Goal: Transaction & Acquisition: Purchase product/service

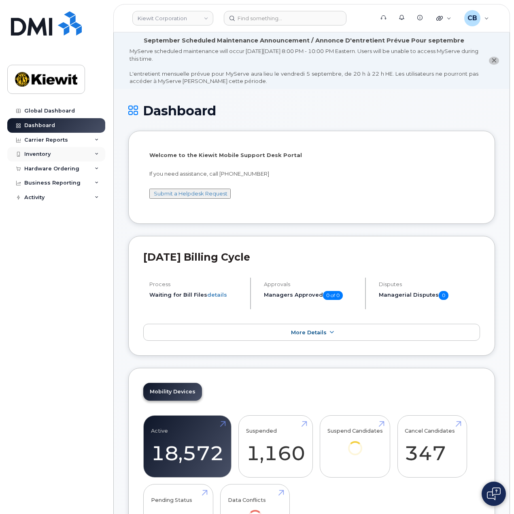
click at [57, 157] on div "Inventory" at bounding box center [56, 154] width 98 height 15
click at [60, 154] on div "Inventory" at bounding box center [56, 154] width 98 height 15
click at [68, 169] on div "Hardware Ordering" at bounding box center [51, 169] width 55 height 6
click at [36, 201] on div "Orders" at bounding box center [38, 199] width 20 height 7
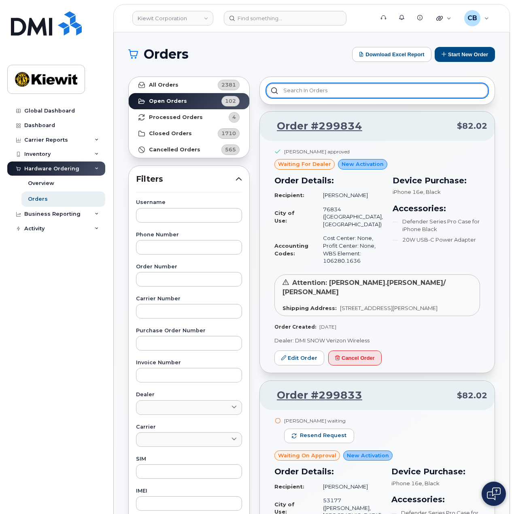
click at [316, 94] on input "text" at bounding box center [378, 90] width 222 height 15
paste input "299771"
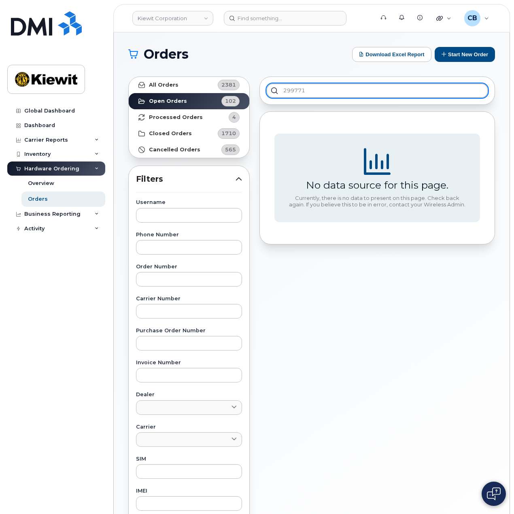
type input "299771"
drag, startPoint x: 335, startPoint y: 267, endPoint x: 339, endPoint y: 263, distance: 5.4
click at [334, 267] on div "299771 No data source for this page. Currently, there is no data to present on …" at bounding box center [377, 356] width 245 height 569
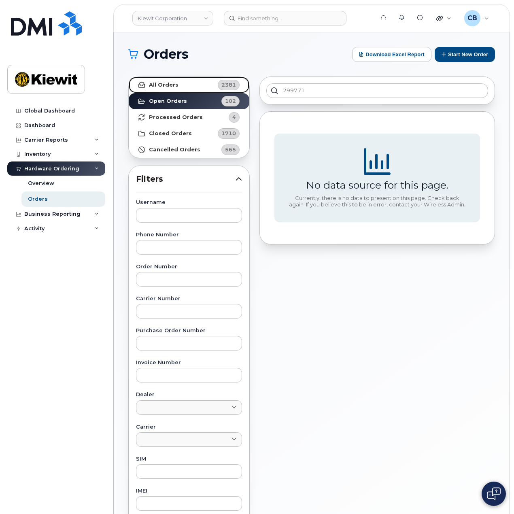
click at [181, 86] on link "All Orders 2381" at bounding box center [189, 85] width 121 height 16
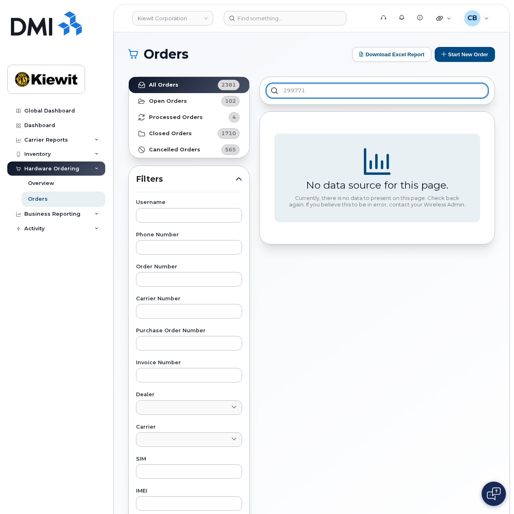
click at [312, 92] on input "299771" at bounding box center [378, 90] width 222 height 15
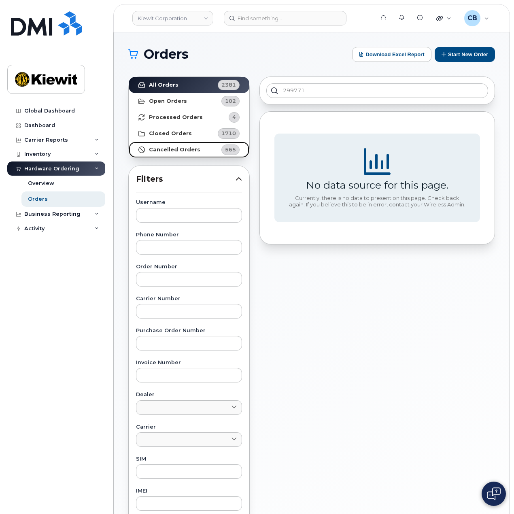
click at [179, 144] on link "Cancelled Orders 565" at bounding box center [189, 150] width 121 height 16
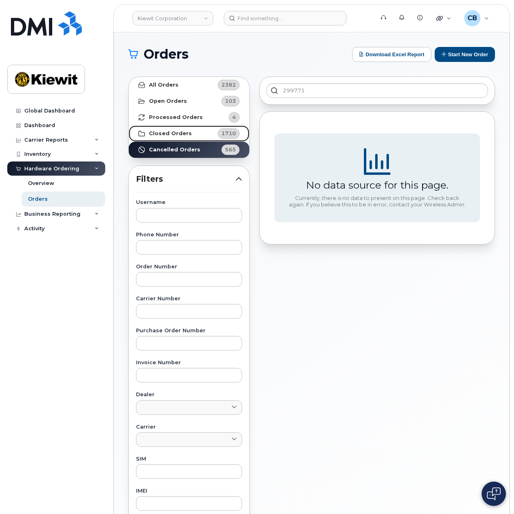
click at [171, 132] on strong "Closed Orders" at bounding box center [170, 133] width 43 height 6
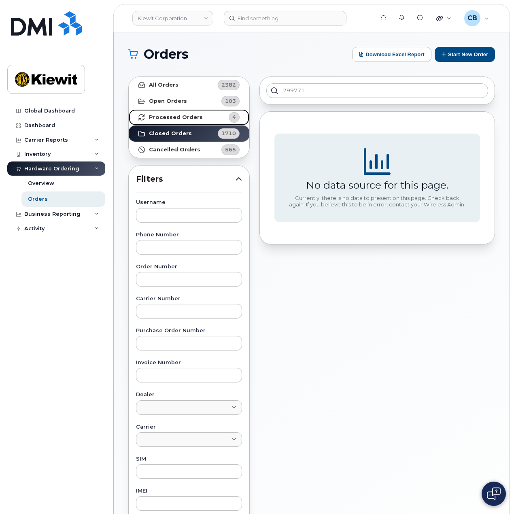
click at [175, 118] on strong "Processed Orders" at bounding box center [176, 117] width 54 height 6
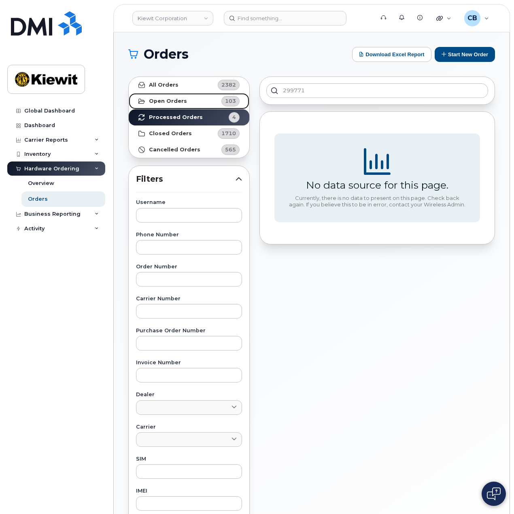
click at [177, 106] on link "Open Orders 103" at bounding box center [189, 101] width 121 height 16
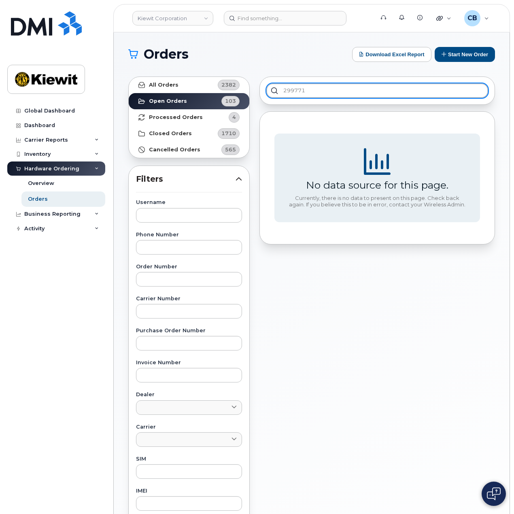
drag, startPoint x: 316, startPoint y: 89, endPoint x: 268, endPoint y: 90, distance: 47.4
click at [268, 90] on input "299771" at bounding box center [378, 90] width 222 height 15
click at [471, 53] on button "Start New Order" at bounding box center [465, 54] width 60 height 15
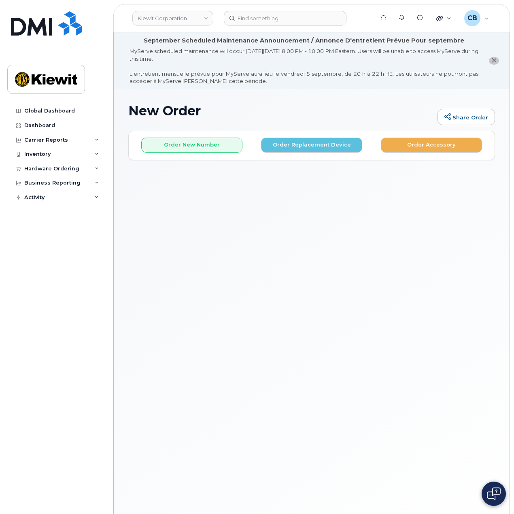
click at [197, 137] on div "Order New Number Order Replacement Device Order Accessory" at bounding box center [312, 141] width 366 height 21
click at [198, 146] on button "Order New Number" at bounding box center [191, 145] width 101 height 15
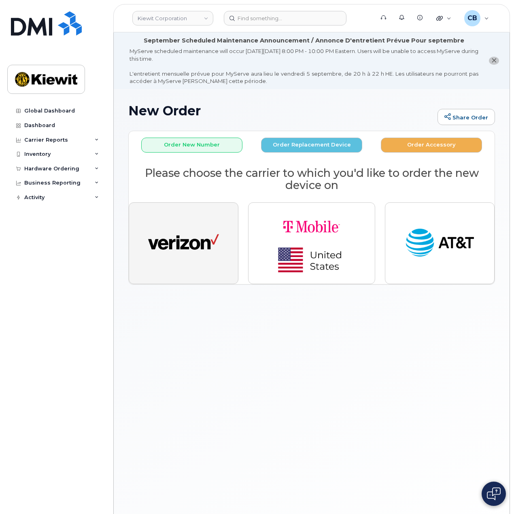
click at [215, 240] on img "button" at bounding box center [183, 243] width 71 height 36
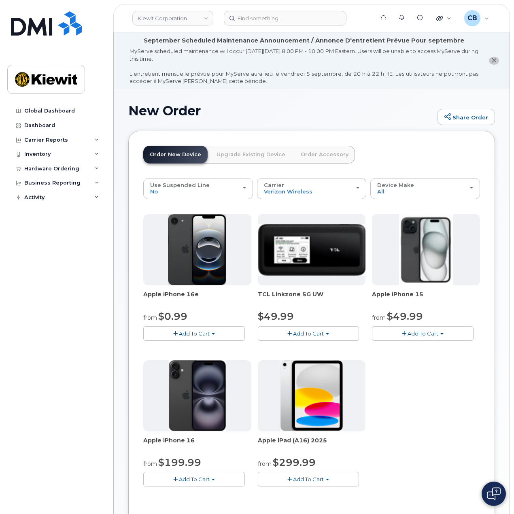
click at [434, 331] on span "Add To Cart" at bounding box center [423, 334] width 31 height 6
click at [431, 347] on link "$49.99 - 2 Year Activation (128GB)" at bounding box center [428, 349] width 108 height 10
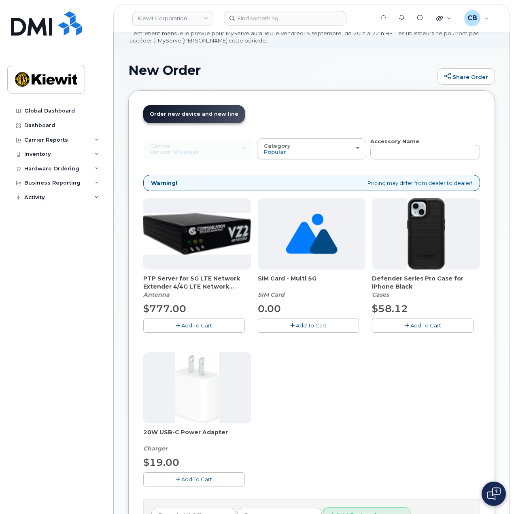
scroll to position [81, 0]
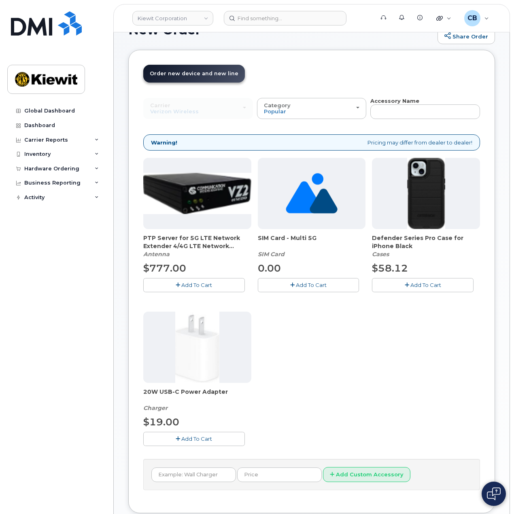
click at [419, 285] on span "Add To Cart" at bounding box center [426, 285] width 31 height 6
click at [212, 433] on button "Add To Cart" at bounding box center [194, 439] width 102 height 14
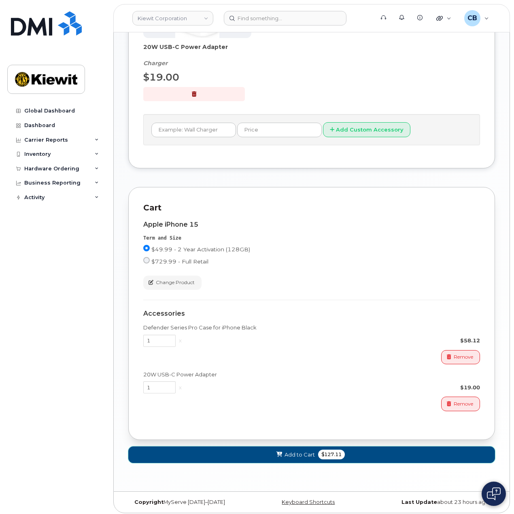
click at [311, 455] on span "Add to Cart" at bounding box center [300, 455] width 30 height 8
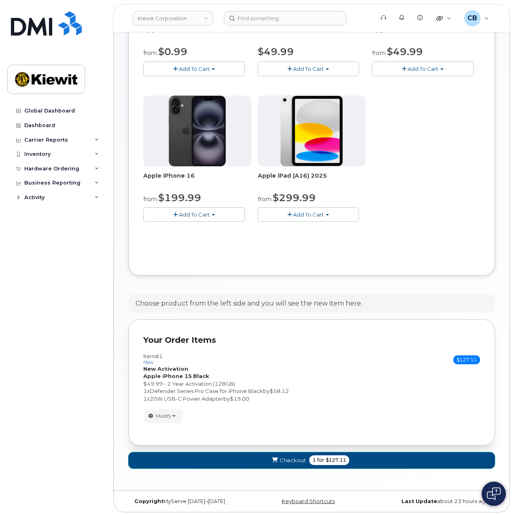
click at [322, 459] on span "for" at bounding box center [321, 460] width 10 height 7
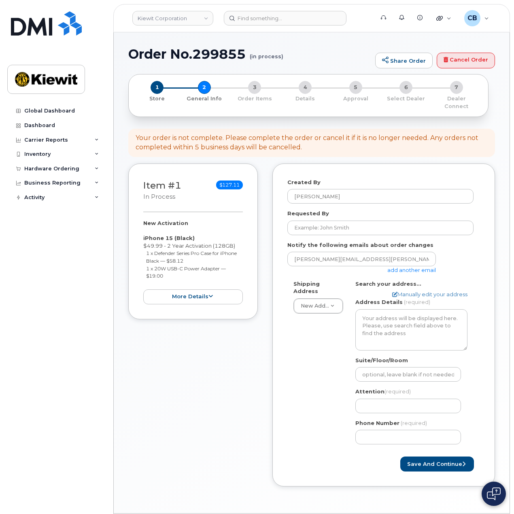
select select
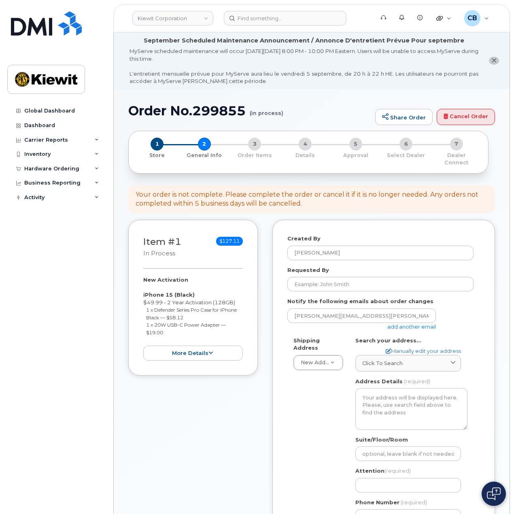
click at [419, 324] on link "add another email" at bounding box center [412, 327] width 49 height 6
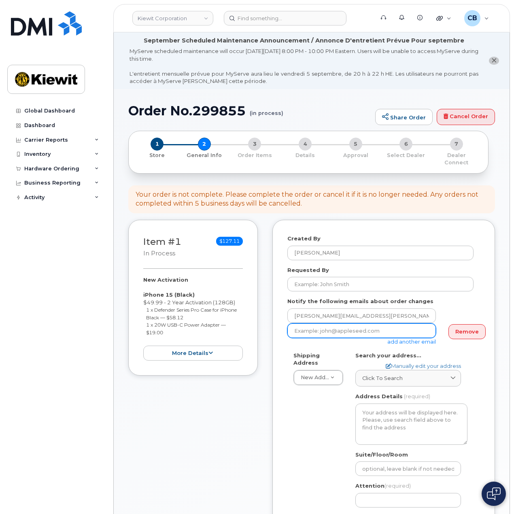
click at [347, 324] on input "email" at bounding box center [362, 331] width 149 height 15
paste input "obb.steffes@kiewit.com"
click at [285, 358] on div "Created By Cory Benes Requested By Notify the following emails about order chan…" at bounding box center [384, 400] width 223 height 361
click at [295, 324] on input "obb.steffes@kiewit.com" at bounding box center [362, 331] width 149 height 15
type input "robb.steffes@kiewit.com"
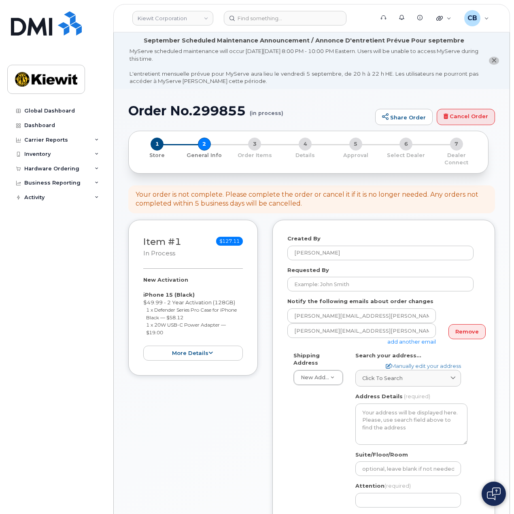
click at [288, 367] on div "Shipping Address New Address New Address 8900 Renner Blvd 1355 Lynnfield Rd." at bounding box center [319, 369] width 62 height 34
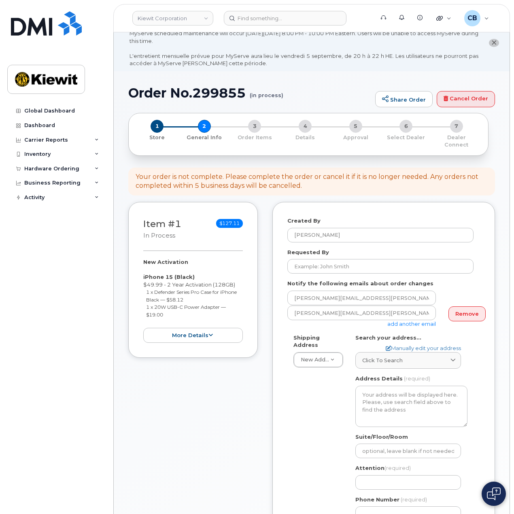
scroll to position [122, 0]
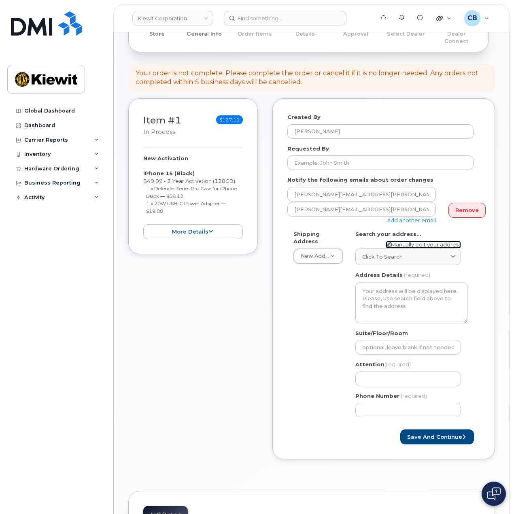
click at [411, 241] on link "Manually edit your address" at bounding box center [423, 245] width 75 height 8
select select
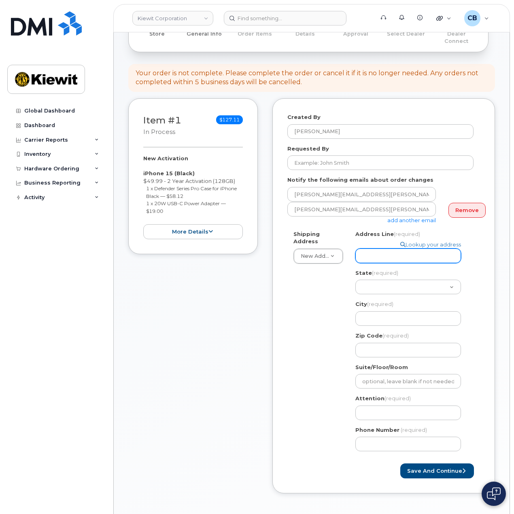
click at [389, 250] on input "Address Line (required)" at bounding box center [409, 256] width 106 height 15
paste input "8900 Renner Blvd"
select select
type input "8900 Renner Blvd"
click at [387, 282] on select "Alabama Alaska American Samoa Arizona Arkansas California Colorado Connecticut …" at bounding box center [409, 287] width 106 height 15
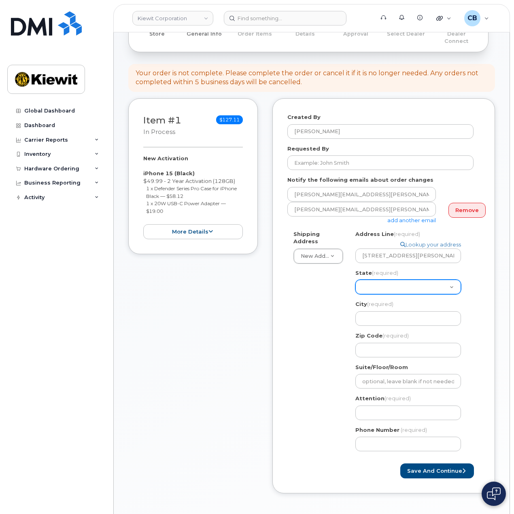
select select "KS"
select select
click at [388, 281] on select "Alabama Alaska American Samoa Arizona Arkansas California Colorado Connecticut …" at bounding box center [409, 287] width 106 height 15
click at [393, 312] on input "City (required)" at bounding box center [409, 318] width 106 height 15
type input "Lenexa"
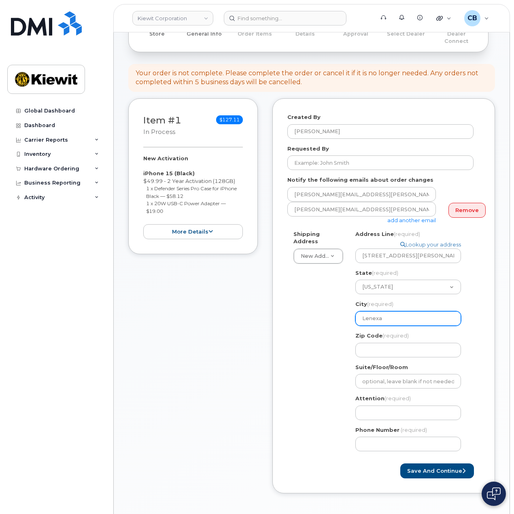
select select
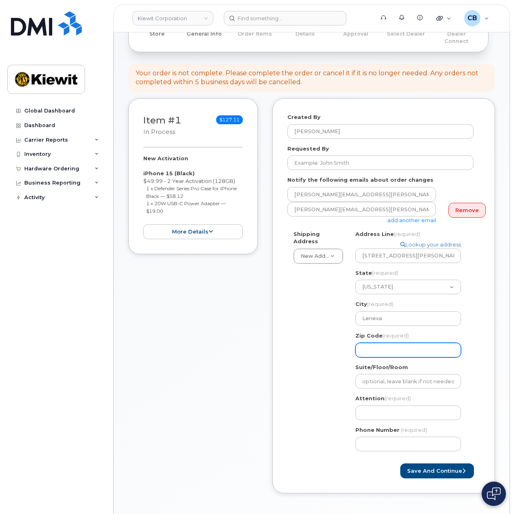
click at [384, 343] on input "Zip Code (required)" at bounding box center [409, 350] width 106 height 15
type input "66219"
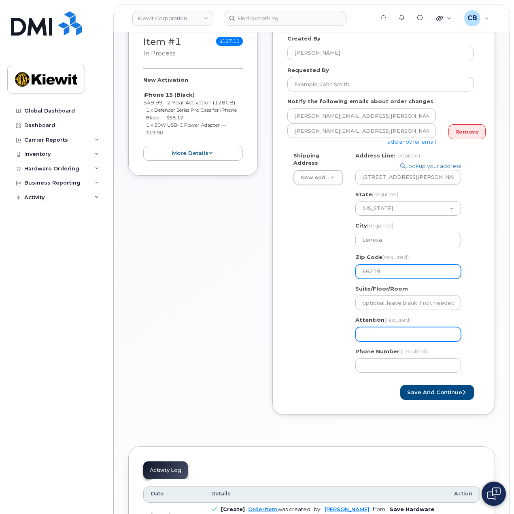
scroll to position [203, 0]
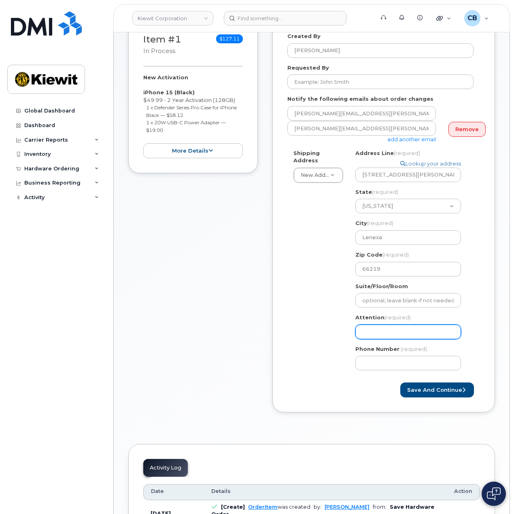
click at [382, 326] on input "Attention (required)" at bounding box center [409, 332] width 106 height 15
select select
type input "R"
select select
type input "Ro"
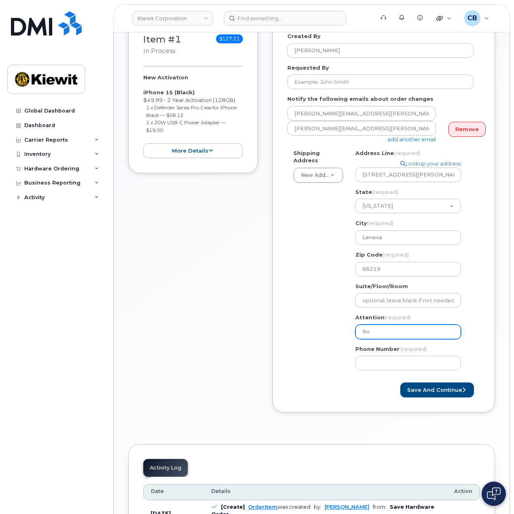
select select
type input "Rob"
select select
type input "Robb"
select select
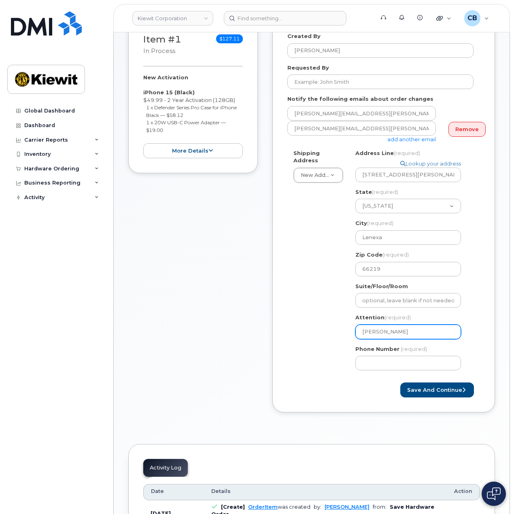
type input "Robb S"
select select
type input "Robb St"
select select
type input "Robb Ste"
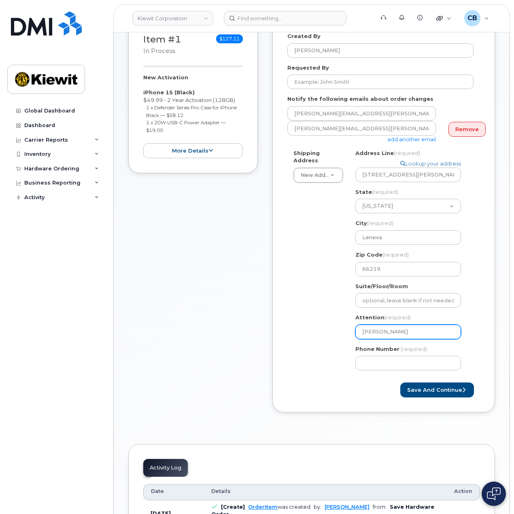
select select
type input "Robb Stef"
select select
type input "Robb Steff"
select select
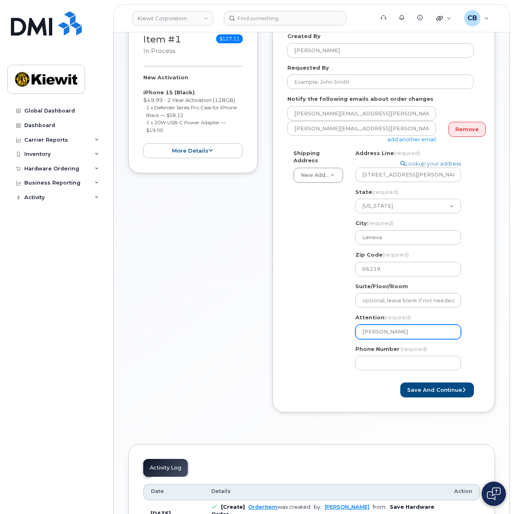
type input "Robb Steffe"
select select
type input "Robb Steffes"
select select
type input "Robb Steffes,"
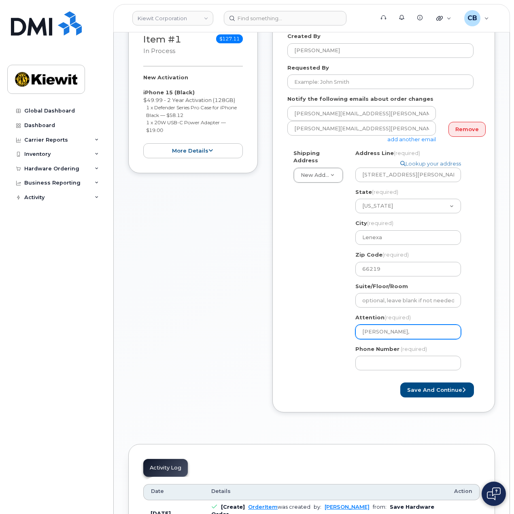
click at [408, 325] on input "Robb Steffes," at bounding box center [409, 332] width 106 height 15
paste input "Heather.Keen"
select select
type input "Robb Steffes, Heather.Keen"
click at [420, 325] on input "Robb Steffes, Heather.Keen" at bounding box center [409, 332] width 106 height 15
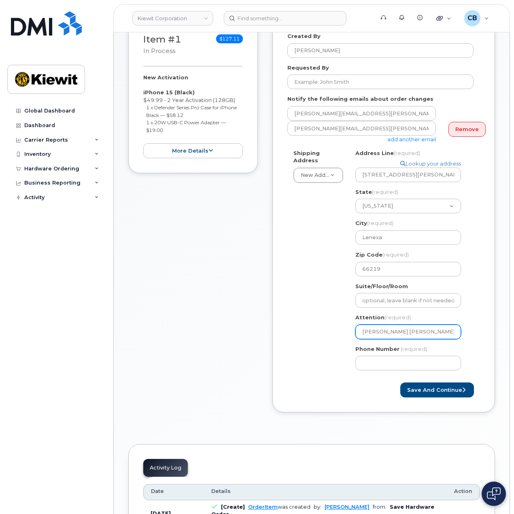
select select
type input "Robb Steffes, HeatherKeen"
select select
type input "Robb Steffes, Heather Keen"
click at [303, 344] on div "Shipping Address New Address New Address 8900 Renner Blvd 1355 Lynnfield Rd. KS…" at bounding box center [381, 263] width 186 height 228
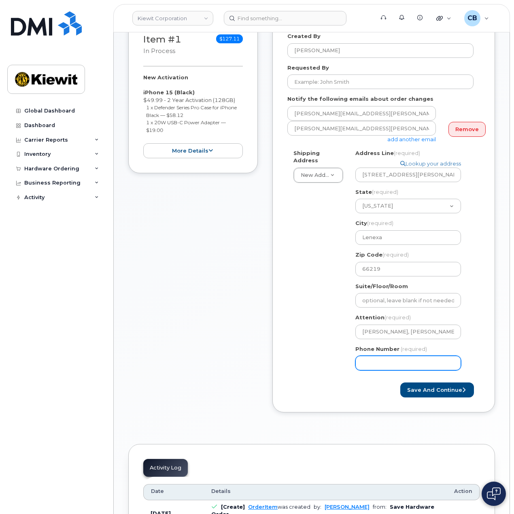
click at [404, 359] on input "Phone Number" at bounding box center [409, 363] width 106 height 15
type input "877"
click at [396, 356] on input "Phone Number" at bounding box center [409, 363] width 106 height 15
click at [416, 383] on button "Save and Continue" at bounding box center [438, 390] width 74 height 15
click at [375, 356] on input "Phone Number" at bounding box center [409, 363] width 106 height 15
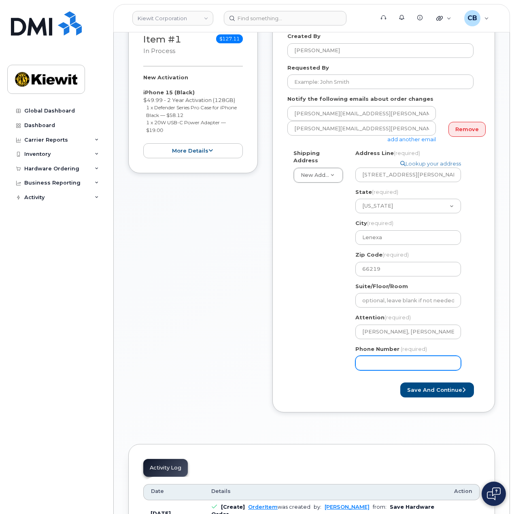
select select
type input "8777727707"
click at [350, 373] on form "Created By Cory Benes Requested By Notify the following emails about order chan…" at bounding box center [384, 214] width 193 height 365
click at [428, 383] on button "Save and Continue" at bounding box center [438, 390] width 74 height 15
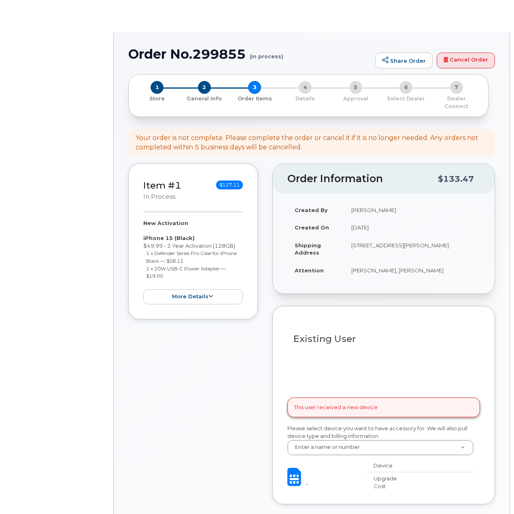
select select
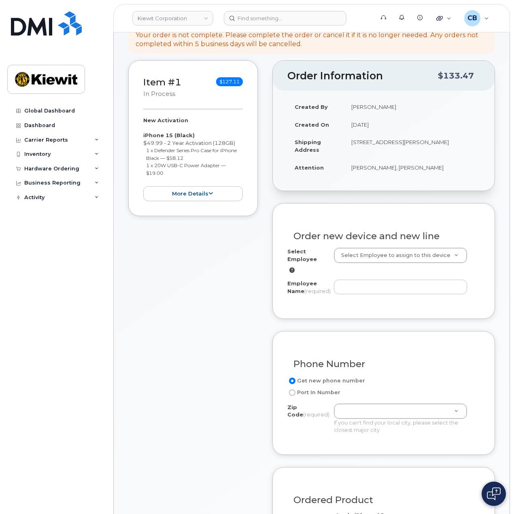
scroll to position [162, 0]
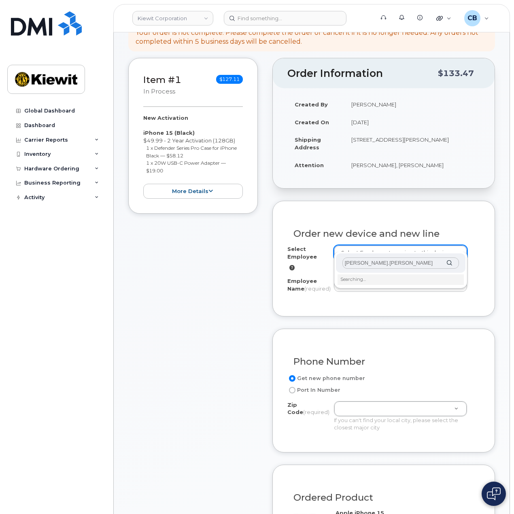
type input "heather.keen"
click at [382, 265] on input "heather.keen" at bounding box center [401, 264] width 117 height 12
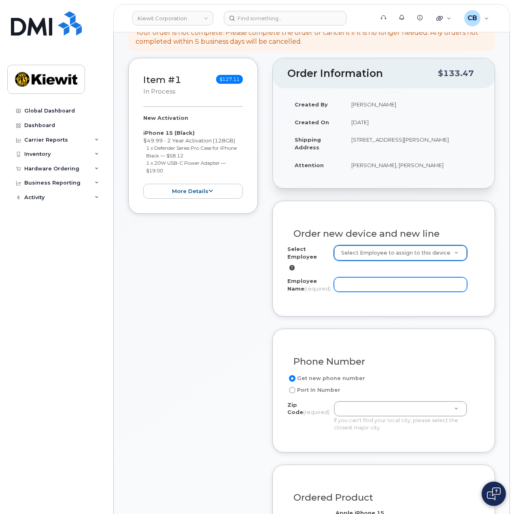
click at [389, 277] on input "Employee Name (required)" at bounding box center [400, 284] width 133 height 15
type input "h"
type input "Heather Keen"
click at [366, 292] on div "Employee Name (required) Heather Keen" at bounding box center [384, 286] width 193 height 18
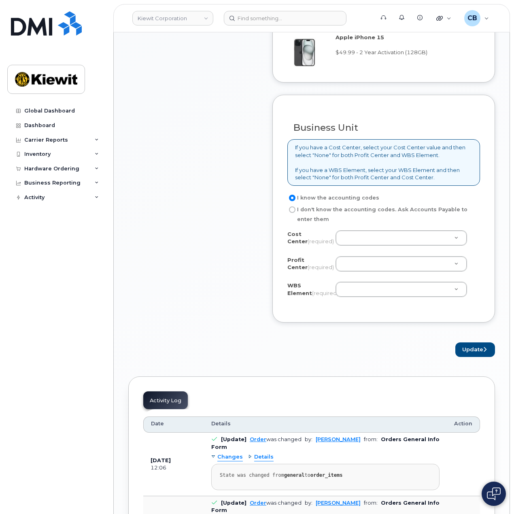
scroll to position [648, 0]
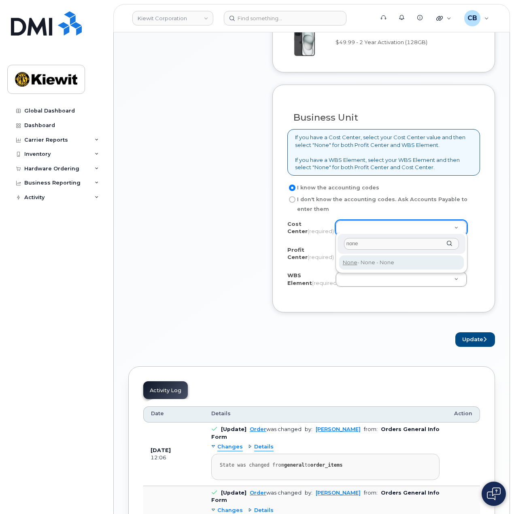
type input "none"
type input "None"
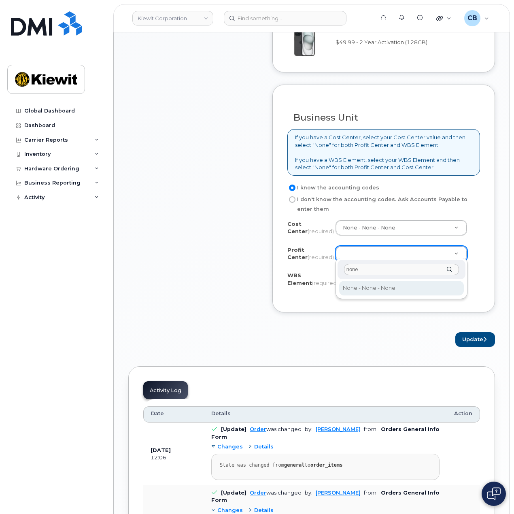
type input "none"
select select "None"
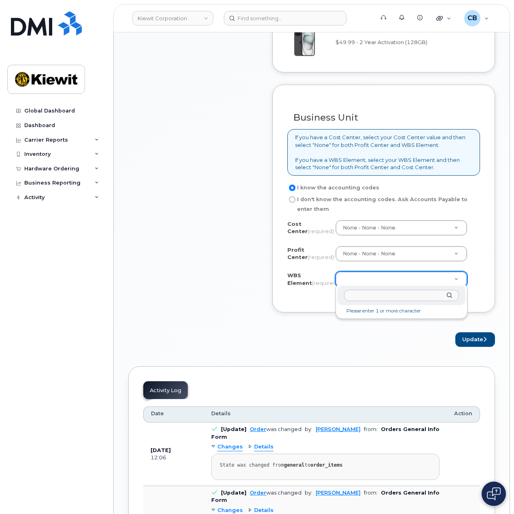
click at [373, 295] on input "text" at bounding box center [401, 296] width 115 height 12
paste input "110146.2370"
type input "110146.2370"
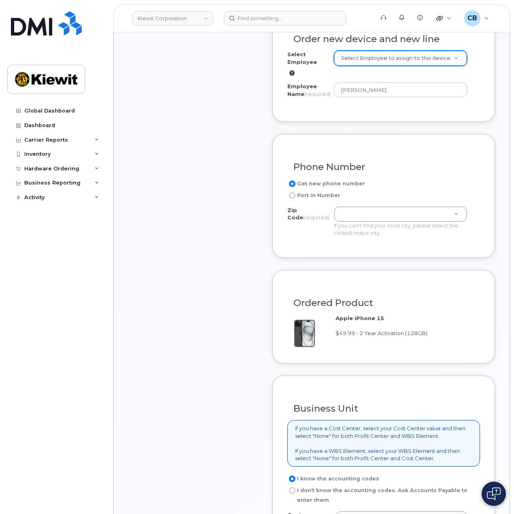
scroll to position [365, 0]
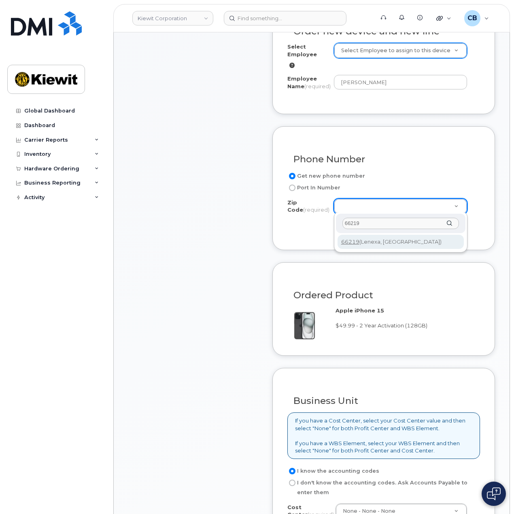
type input "66219"
type input "66219 ([GEOGRAPHIC_DATA], [GEOGRAPHIC_DATA])"
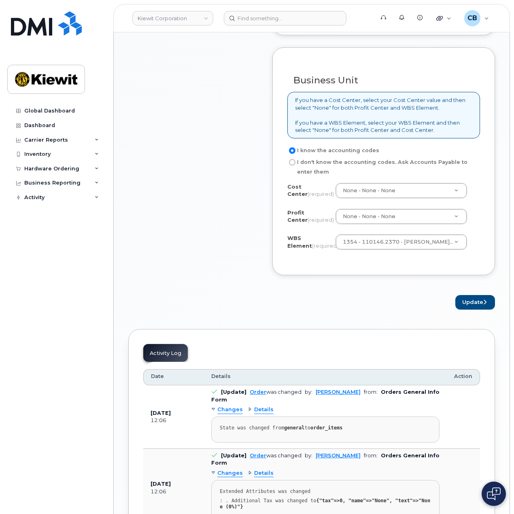
scroll to position [689, 0]
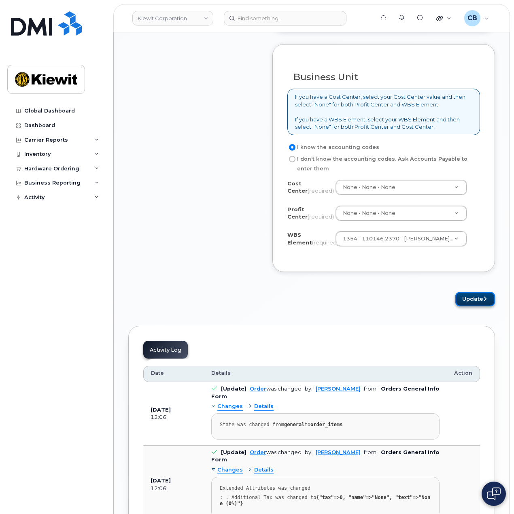
click at [483, 294] on button "Update" at bounding box center [476, 299] width 40 height 15
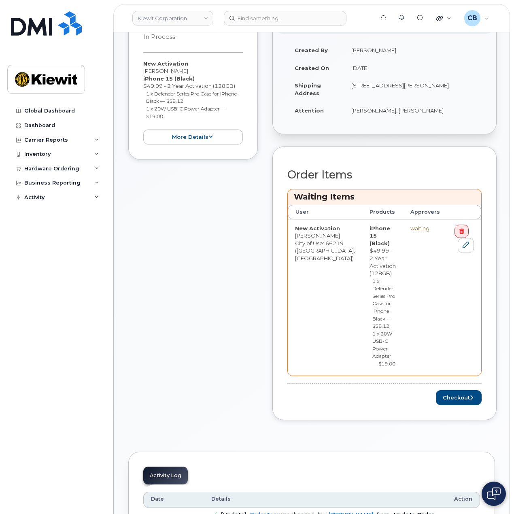
scroll to position [284, 0]
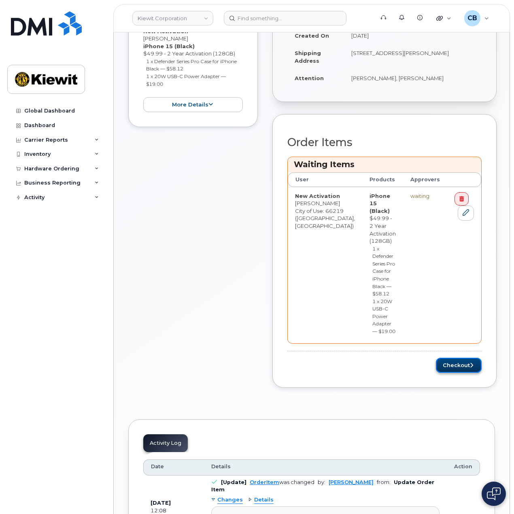
click at [443, 358] on button "Checkout" at bounding box center [459, 365] width 46 height 15
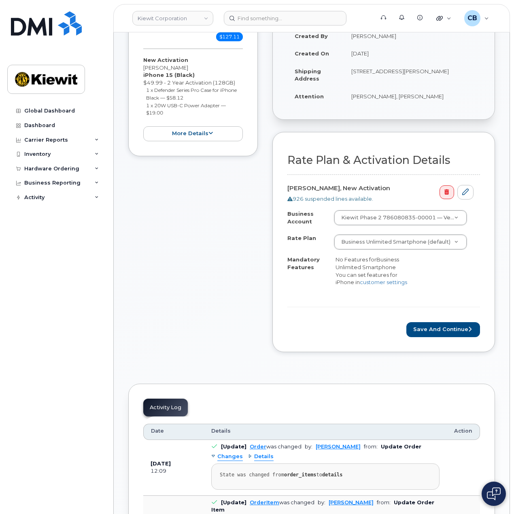
scroll to position [203, 0]
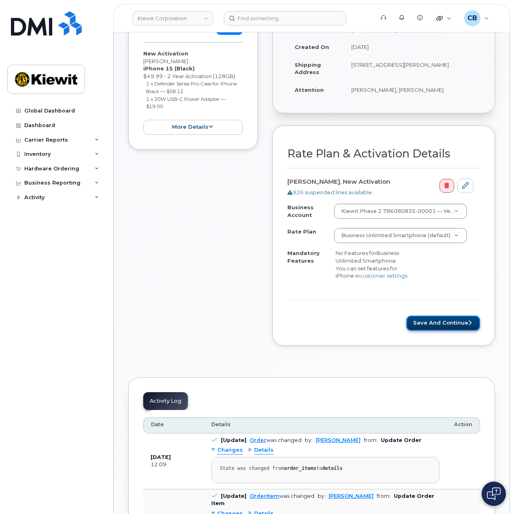
click at [432, 319] on button "Save and Continue" at bounding box center [444, 323] width 74 height 15
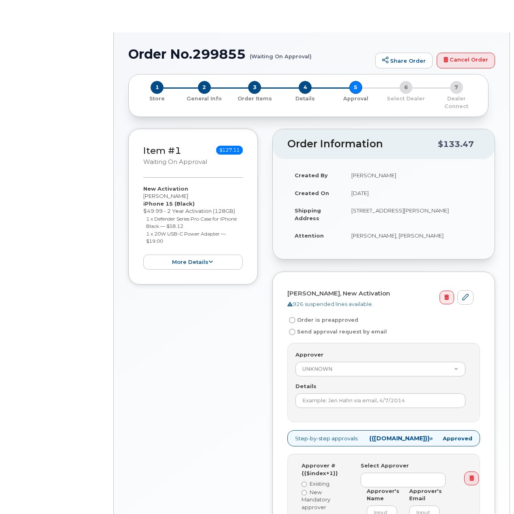
radio input "true"
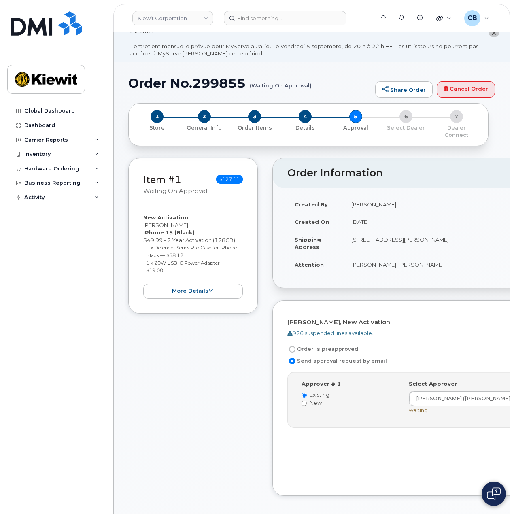
scroll to position [41, 0]
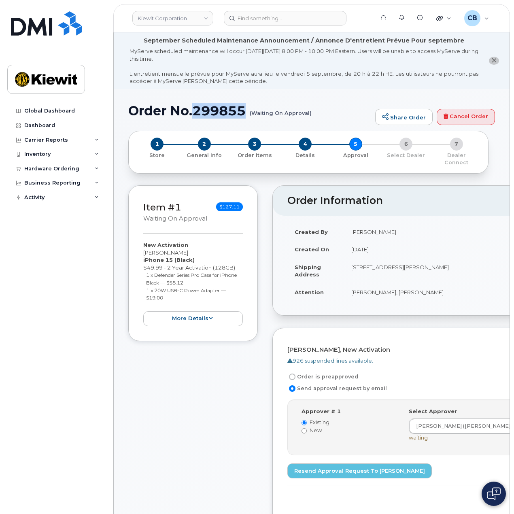
drag, startPoint x: 195, startPoint y: 110, endPoint x: 243, endPoint y: 109, distance: 47.8
click at [243, 109] on h1 "Order No.299855 (Waiting On Approval)" at bounding box center [249, 111] width 243 height 14
copy h1 "299855"
click at [37, 24] on img at bounding box center [46, 23] width 71 height 24
click at [52, 17] on img at bounding box center [46, 23] width 71 height 24
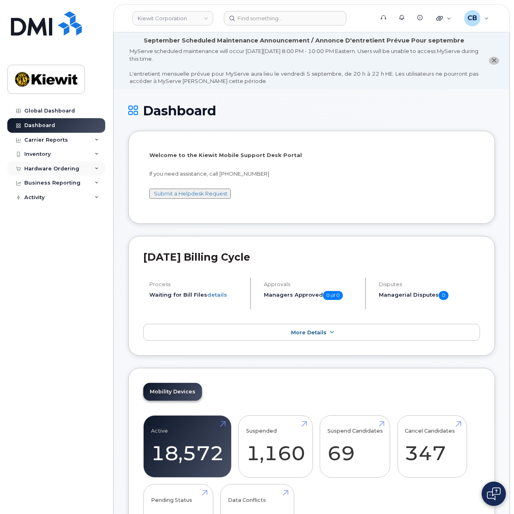
click at [55, 169] on div "Hardware Ordering" at bounding box center [51, 169] width 55 height 6
click at [50, 201] on link "Orders" at bounding box center [63, 199] width 84 height 15
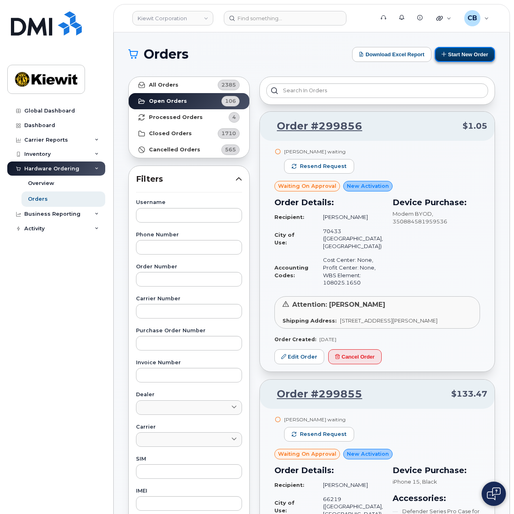
click at [482, 50] on button "Start New Order" at bounding box center [465, 54] width 60 height 15
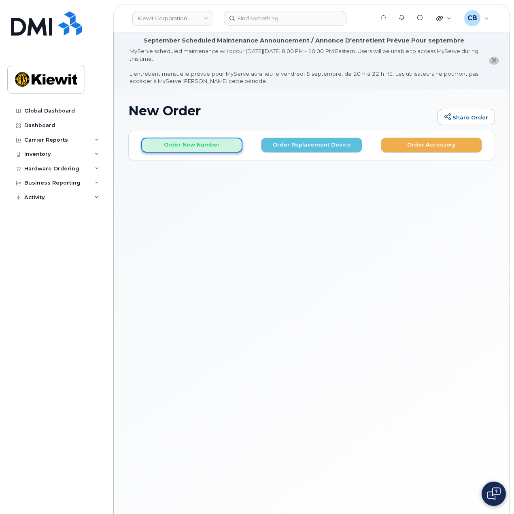
click at [177, 147] on button "Order New Number" at bounding box center [191, 145] width 101 height 15
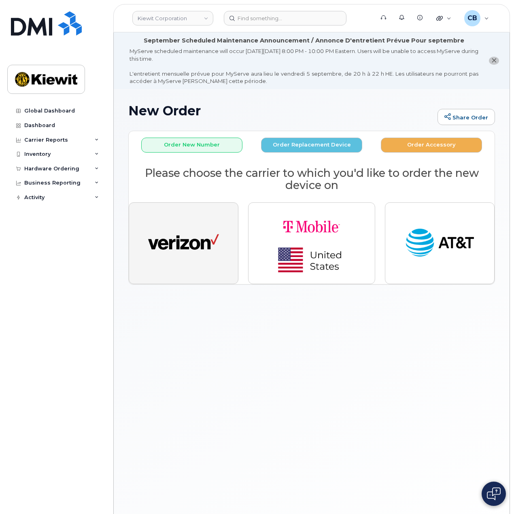
click at [194, 225] on img "button" at bounding box center [183, 243] width 71 height 36
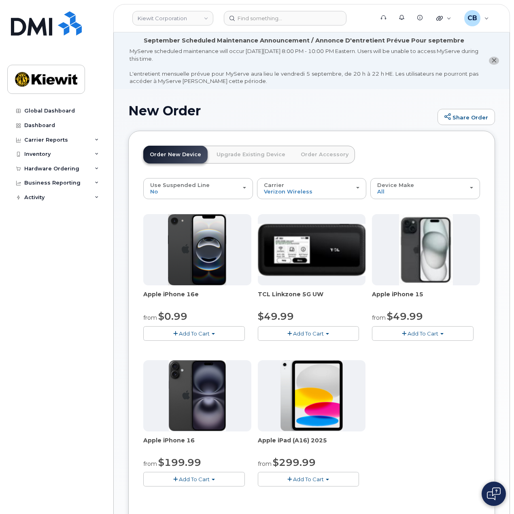
click at [432, 335] on span "Add To Cart" at bounding box center [423, 334] width 31 height 6
click at [432, 347] on link "$49.99 - 2 Year Activation (128GB)" at bounding box center [428, 349] width 108 height 10
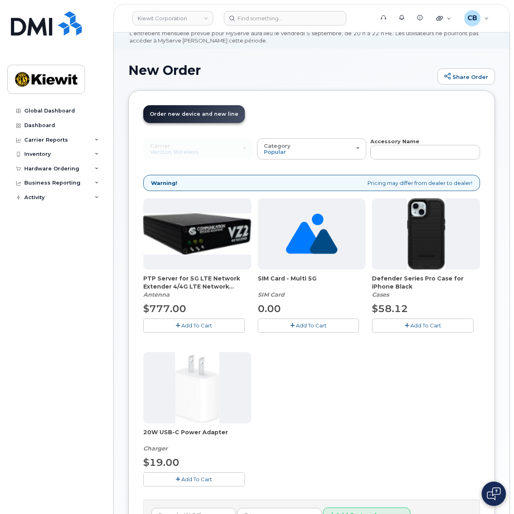
click at [420, 327] on span "Add To Cart" at bounding box center [426, 325] width 31 height 6
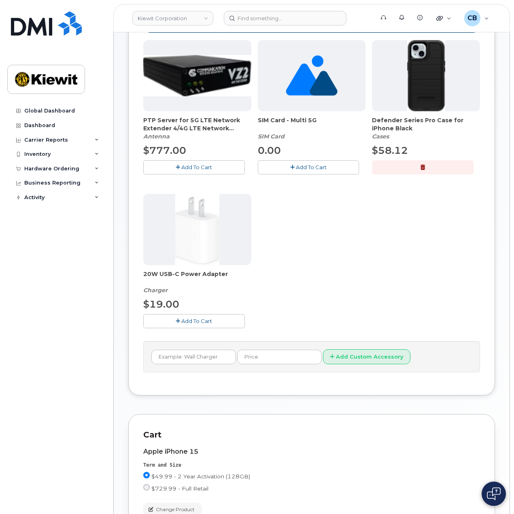
scroll to position [203, 0]
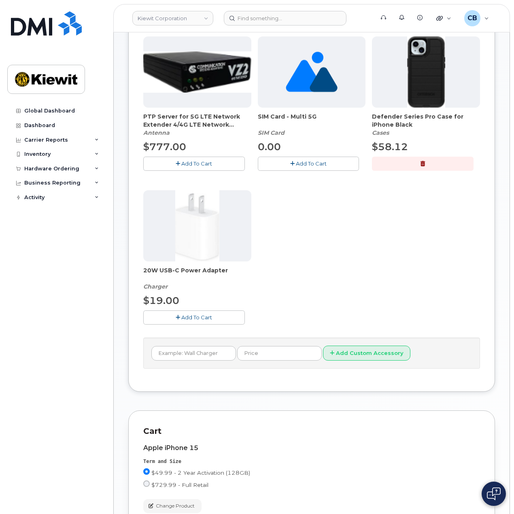
click at [192, 318] on span "Add To Cart" at bounding box center [196, 317] width 31 height 6
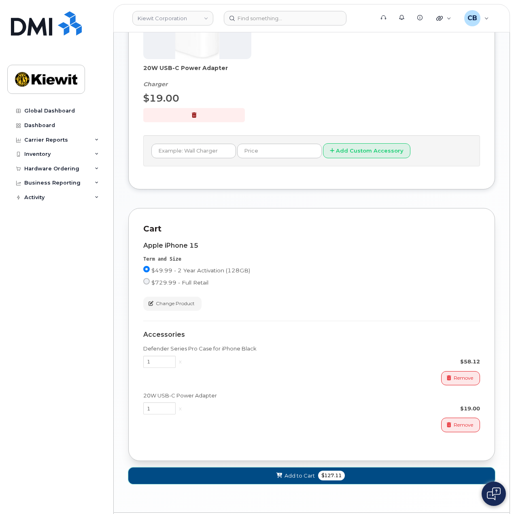
click at [301, 472] on span "Add to Cart" at bounding box center [300, 476] width 30 height 8
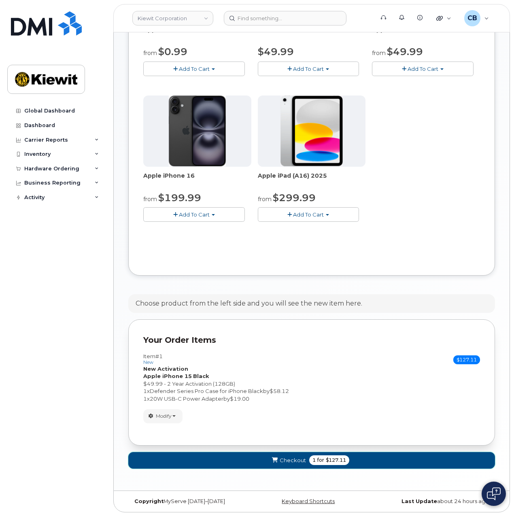
click at [321, 456] on span "1 for $127.11" at bounding box center [329, 461] width 40 height 10
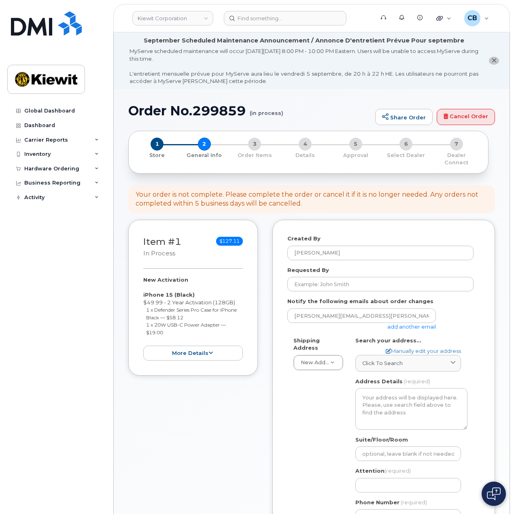
select select
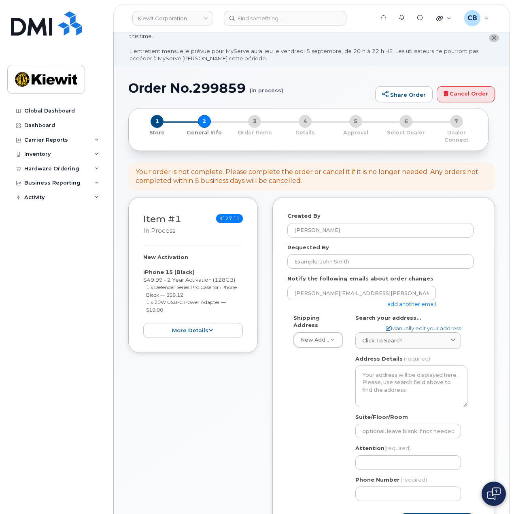
scroll to position [41, 0]
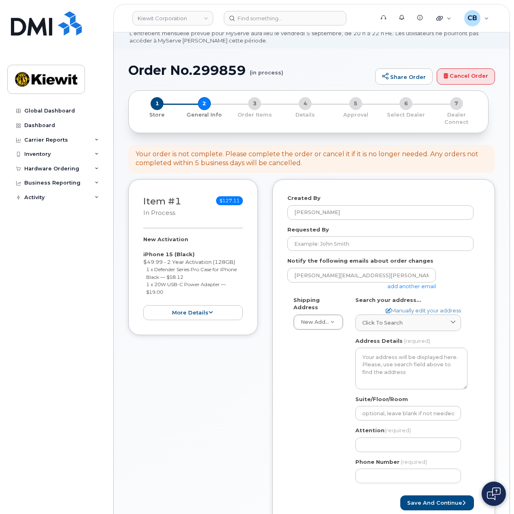
click at [401, 283] on link "add another email" at bounding box center [412, 286] width 49 height 6
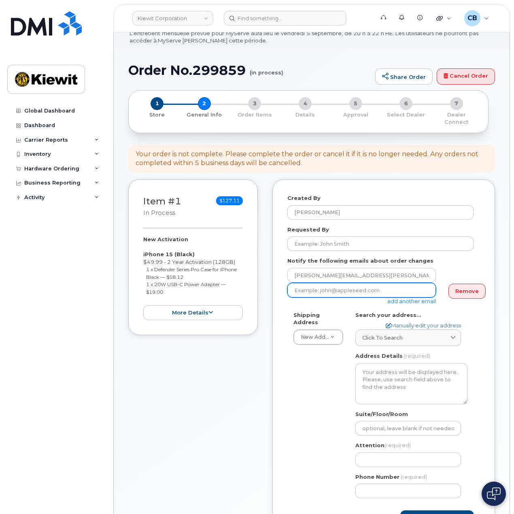
click at [351, 287] on input "email" at bounding box center [362, 290] width 149 height 15
paste input "[PERSON_NAME][EMAIL_ADDRESS][PERSON_NAME][DOMAIN_NAME]"
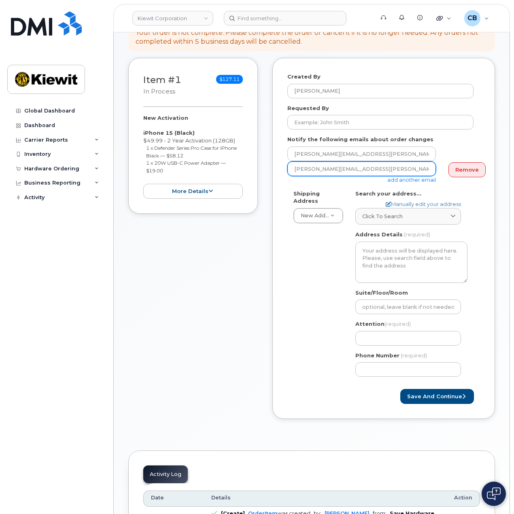
scroll to position [122, 0]
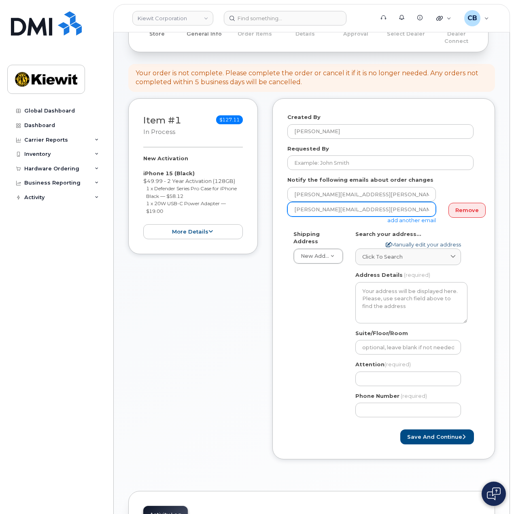
type input "Andrew.May@kiewit.com"
click at [415, 241] on link "Manually edit your address" at bounding box center [423, 245] width 75 height 8
select select
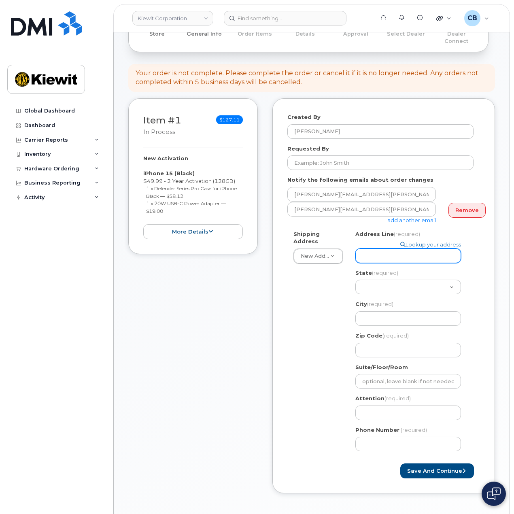
click at [399, 249] on input "Address Line (required)" at bounding box center [409, 256] width 106 height 15
paste input "8900 Renner Blvd"
select select
type input "8900 Renner Blvd"
click at [332, 283] on div "Shipping Address New Address New Address 600 Milton St Search your address... M…" at bounding box center [381, 344] width 186 height 228
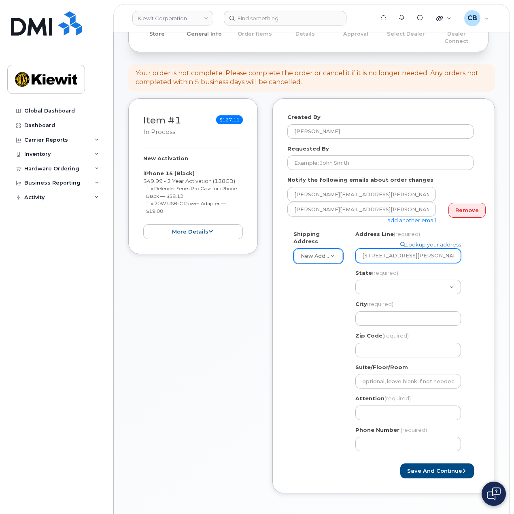
drag, startPoint x: 410, startPoint y: 249, endPoint x: 339, endPoint y: 247, distance: 71.7
click at [339, 247] on div "Shipping Address New Address New Address 600 Milton St Search your address... M…" at bounding box center [381, 344] width 186 height 228
select select
type input "8"
select select
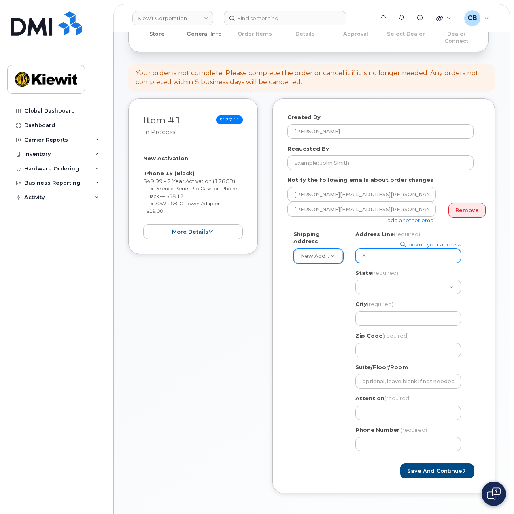
type input "88"
select select
type input "888"
select select
type input "88"
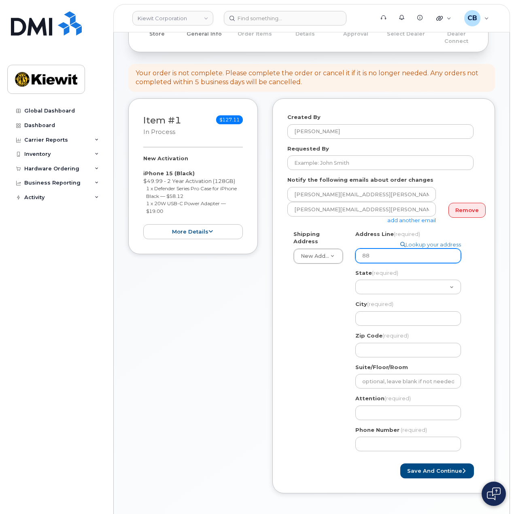
select select
type input "8"
select select
click at [331, 278] on div "Shipping Address New Address New Address 600 Milton St Search your address... M…" at bounding box center [381, 344] width 186 height 228
click at [385, 249] on input "Address Line (required)" at bounding box center [409, 256] width 106 height 15
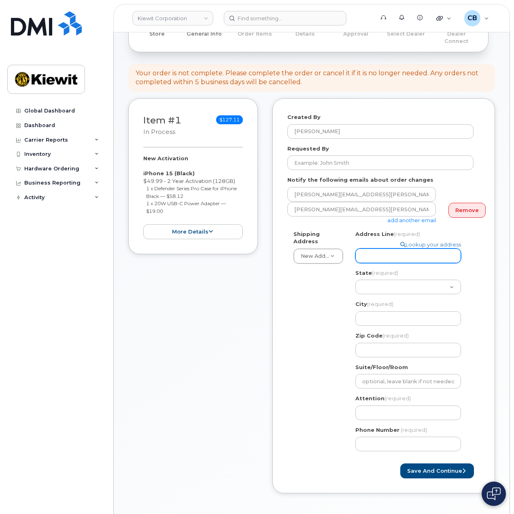
click at [389, 251] on input "Address Line (required)" at bounding box center [409, 256] width 106 height 15
paste input "8880 Penrose Lane"
select select
type input "8880 Penrose Lane"
click at [330, 297] on div "Shipping Address New Address New Address 600 Milton St Search your address... M…" at bounding box center [381, 344] width 186 height 228
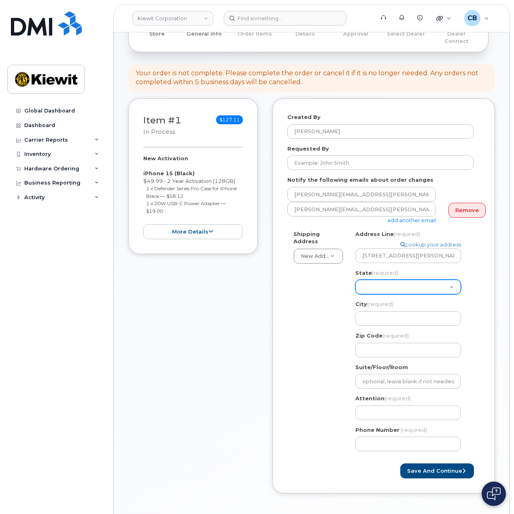
click at [384, 280] on select "Alabama Alaska American Samoa Arizona Arkansas California Colorado Connecticut …" at bounding box center [409, 287] width 106 height 15
select select "KS"
select select
click at [385, 280] on select "Alabama Alaska American Samoa Arizona Arkansas California Colorado Connecticut …" at bounding box center [409, 287] width 106 height 15
click at [385, 311] on input "City (required)" at bounding box center [409, 318] width 106 height 15
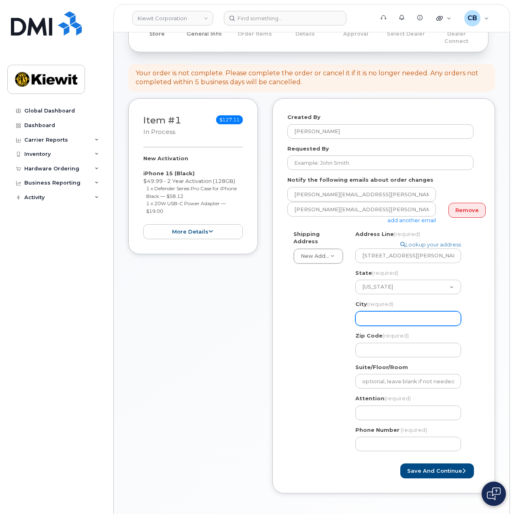
type input "Lenexa"
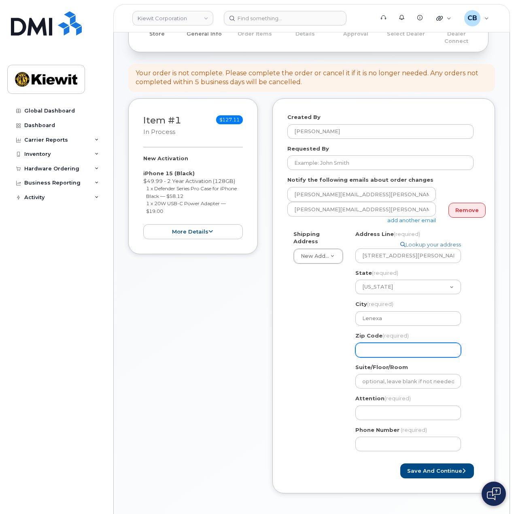
drag, startPoint x: 374, startPoint y: 341, endPoint x: 380, endPoint y: 341, distance: 6.1
click at [375, 343] on input "Zip Code (required)" at bounding box center [409, 350] width 106 height 15
paste input "66219"
select select
type input "66219"
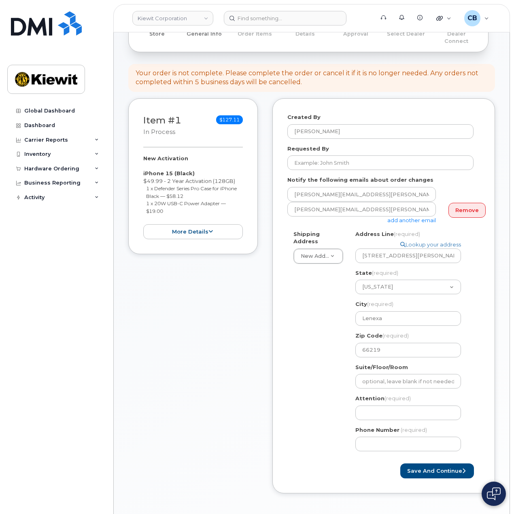
drag, startPoint x: 304, startPoint y: 329, endPoint x: 308, endPoint y: 326, distance: 4.7
click at [304, 329] on div "Shipping Address New Address New Address 600 Milton St KS Lenexa Search your ad…" at bounding box center [381, 344] width 186 height 228
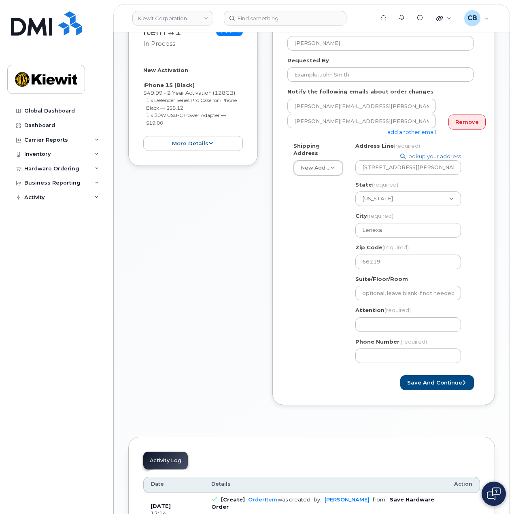
scroll to position [243, 0]
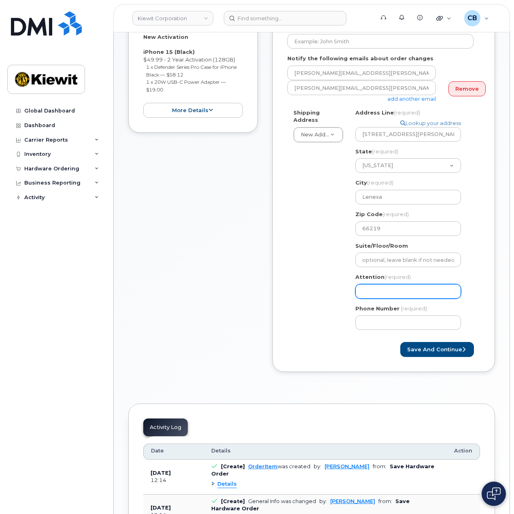
click at [396, 286] on input "Attention (required)" at bounding box center [409, 291] width 106 height 15
click at [395, 285] on input "Attention (required)" at bounding box center [409, 291] width 106 height 15
paste input "Mazhar.Iqbal"
select select
type input "Mazhar.Iqbal"
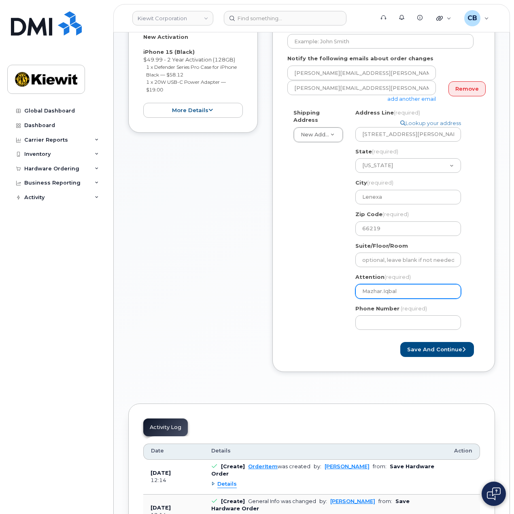
click at [384, 285] on input "Mazhar.Iqbal" at bounding box center [409, 291] width 106 height 15
select select
type input "MazharIqbal"
select select
type input "[PERSON_NAME]"
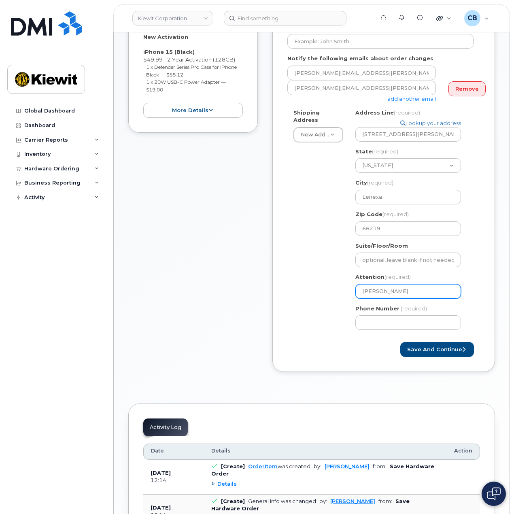
click at [403, 284] on input "[PERSON_NAME]" at bounding box center [409, 291] width 106 height 15
select select
type input "Mazhar Iqbal,"
click at [422, 288] on input "Mazhar Iqbal," at bounding box center [409, 291] width 106 height 15
paste input "Andrew.May"
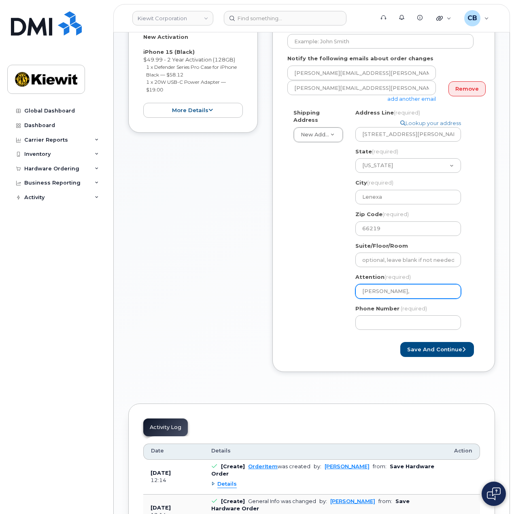
select select
type input "Mazhar Iqbal, Andrew.May"
click at [418, 284] on input "Mazhar Iqbal, Andrew.May" at bounding box center [409, 291] width 106 height 15
select select
type input "Mazhar Iqbal, AndrewMay"
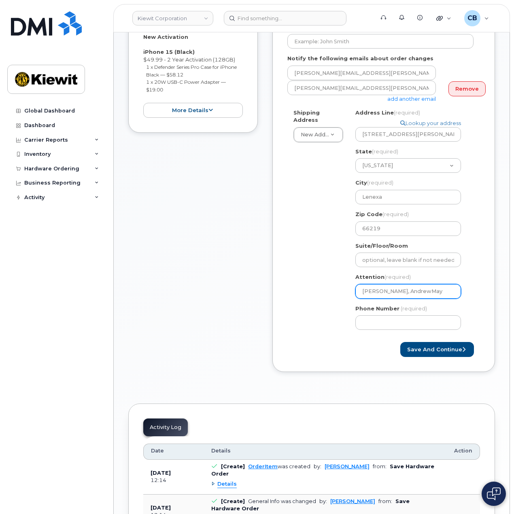
select select
type input "[PERSON_NAME], [PERSON_NAME]"
click at [399, 319] on input "Phone Number" at bounding box center [409, 323] width 106 height 15
click at [389, 317] on input "Phone Number" at bounding box center [409, 323] width 106 height 15
select select
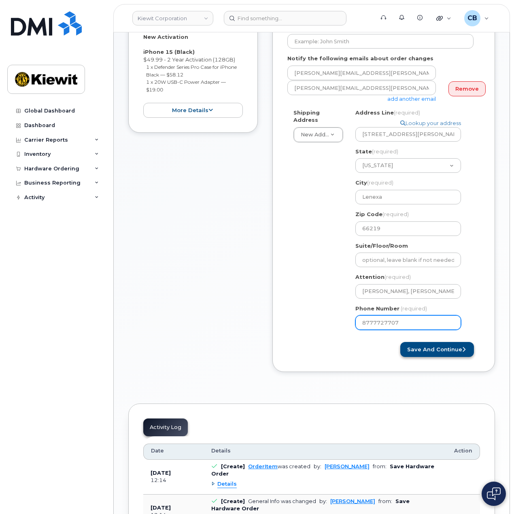
type input "8777727707"
click at [428, 343] on button "Save and Continue" at bounding box center [438, 349] width 74 height 15
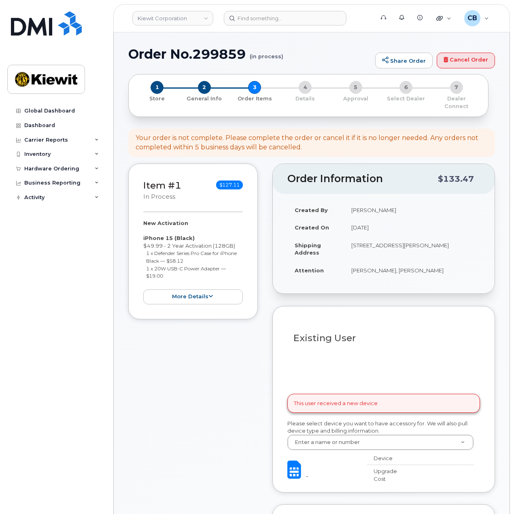
select select
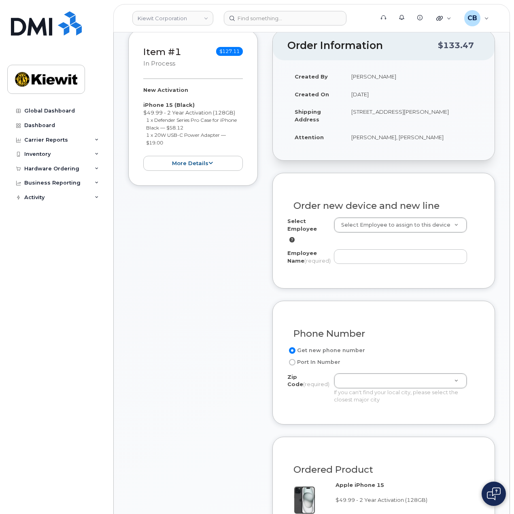
scroll to position [203, 0]
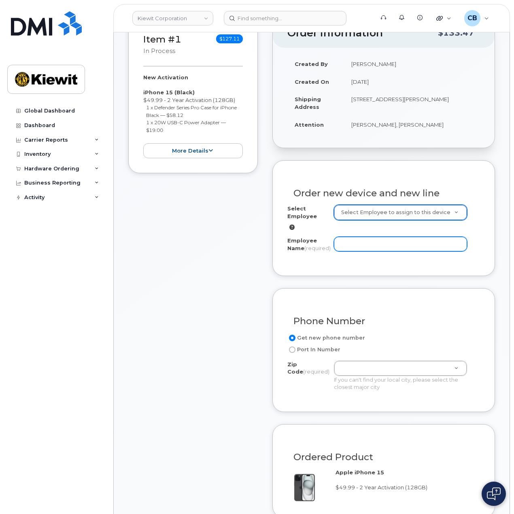
click at [365, 237] on input "Employee Name (required)" at bounding box center [400, 244] width 133 height 15
click at [376, 237] on input "Employee Name (required)" at bounding box center [400, 244] width 133 height 15
paste input "Mazhar.Iqbal"
click at [362, 237] on input "Mazhar.Iqbal" at bounding box center [400, 244] width 133 height 15
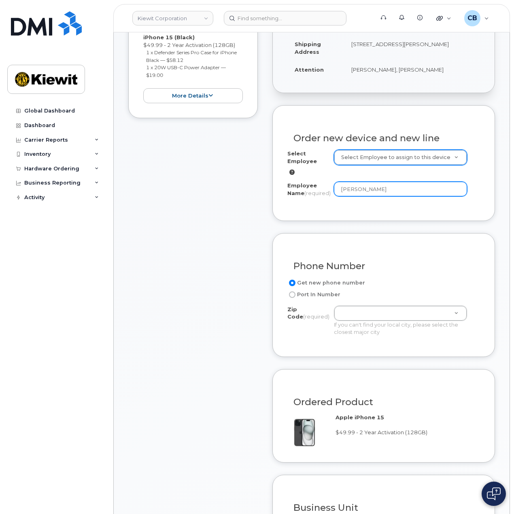
scroll to position [284, 0]
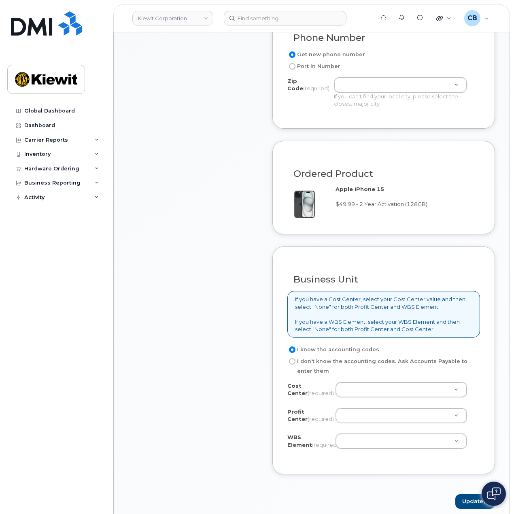
type input "[PERSON_NAME]"
click at [249, 286] on div "Item #1 in process $127.11 New Activation iPhone 15 (Black) $49.99 - 2 Year Act…" at bounding box center [193, 121] width 130 height 775
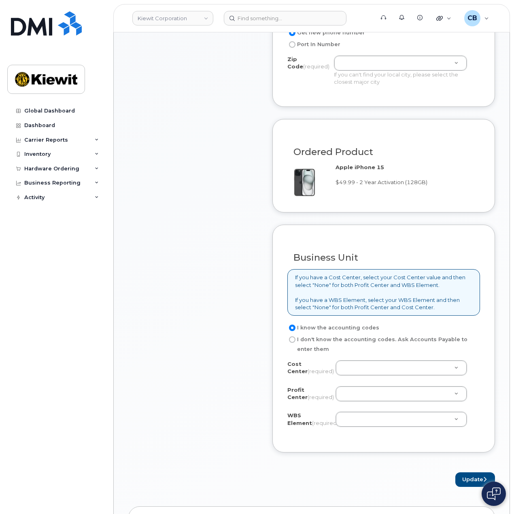
scroll to position [365, 0]
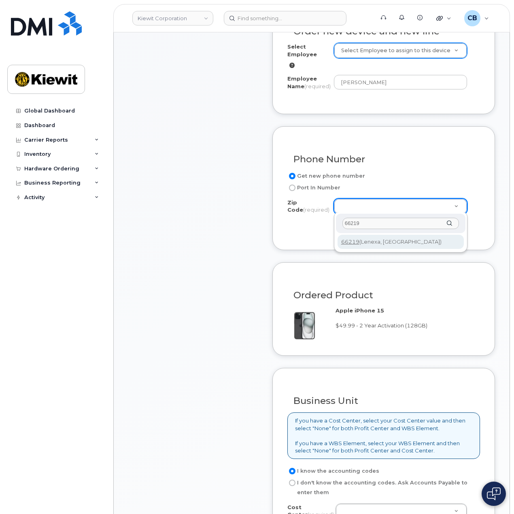
type input "66219"
type input "66219 (Lenexa, KS)"
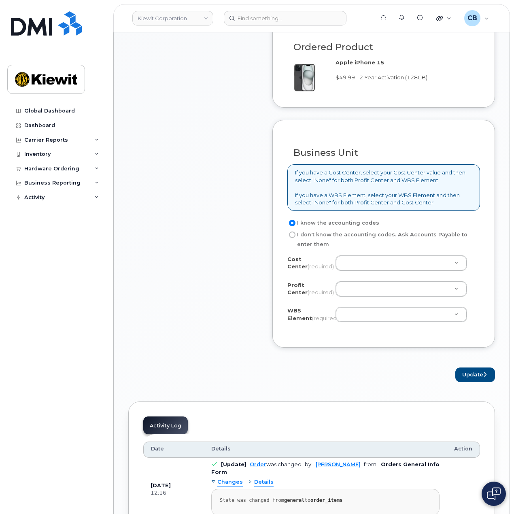
scroll to position [648, 0]
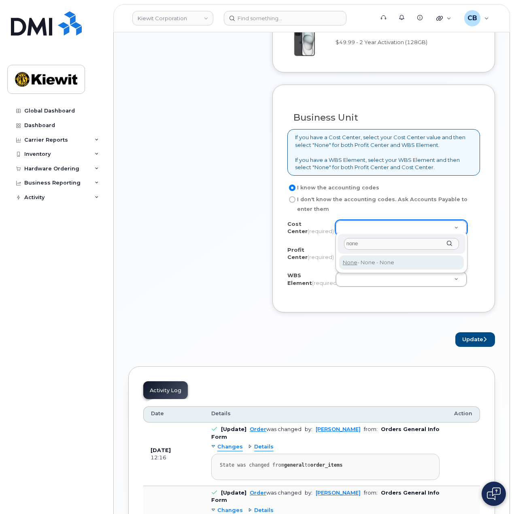
type input "none"
type input "None"
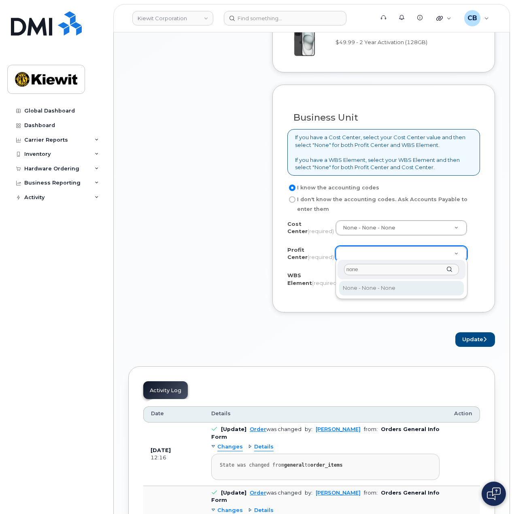
type input "none"
select select "None"
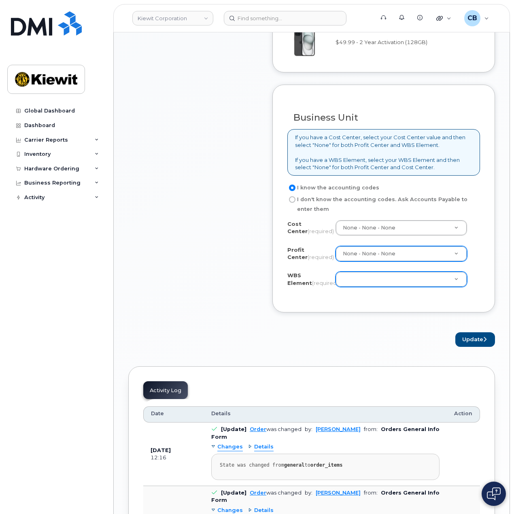
drag, startPoint x: 386, startPoint y: 287, endPoint x: 381, endPoint y: 273, distance: 14.9
click at [385, 284] on div "WBS Element (required) Unknown" at bounding box center [384, 281] width 193 height 18
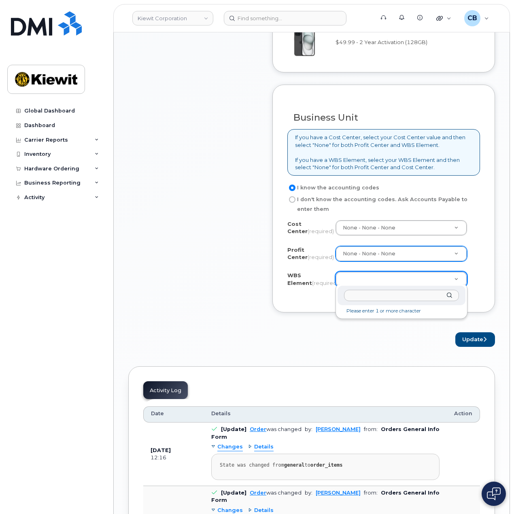
click at [379, 294] on input "text" at bounding box center [401, 296] width 115 height 12
paste input "110282.1478"
type input "110282.1478"
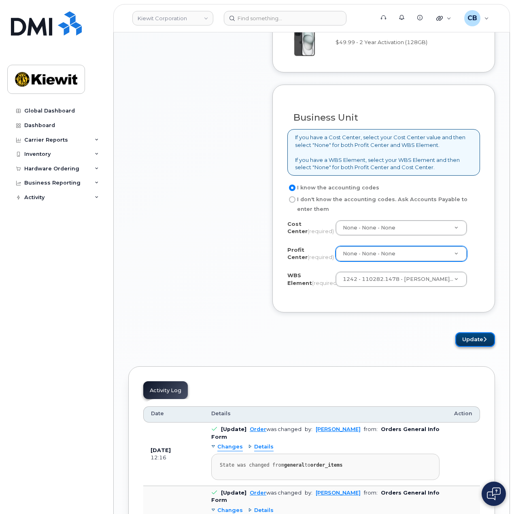
click at [474, 334] on button "Update" at bounding box center [476, 340] width 40 height 15
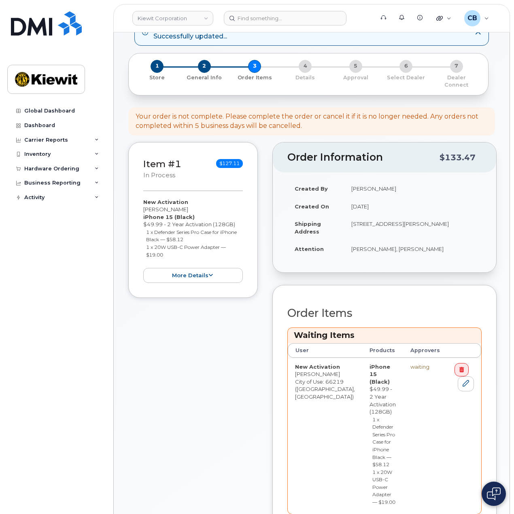
scroll to position [162, 0]
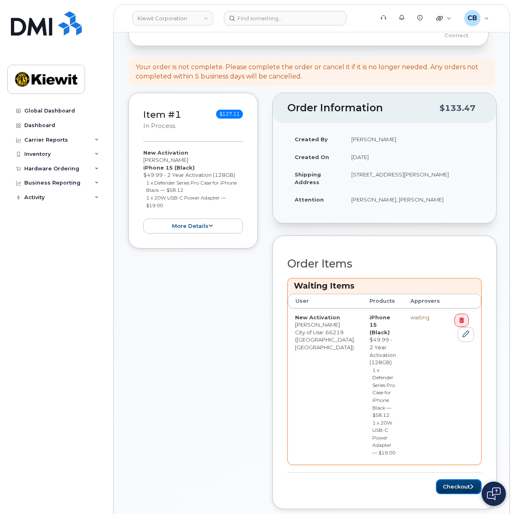
drag, startPoint x: 450, startPoint y: 428, endPoint x: 391, endPoint y: 427, distance: 59.1
click at [450, 480] on button "Checkout" at bounding box center [459, 487] width 46 height 15
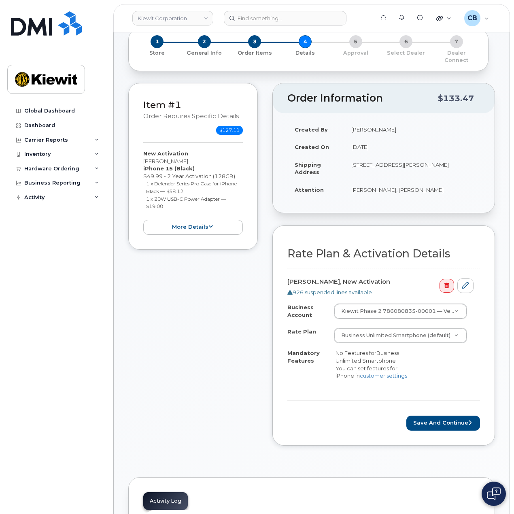
scroll to position [122, 0]
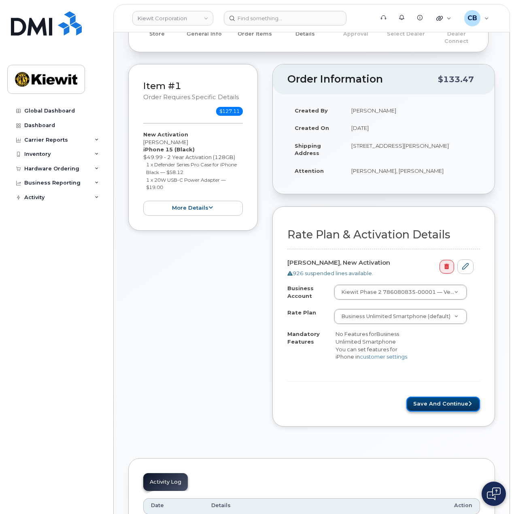
click at [434, 405] on button "Save and Continue" at bounding box center [444, 404] width 74 height 15
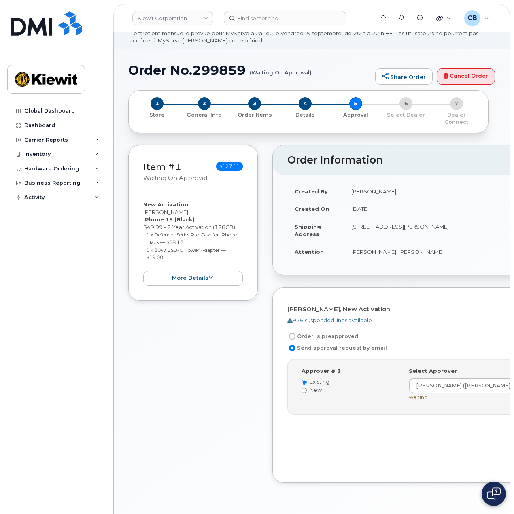
scroll to position [81, 0]
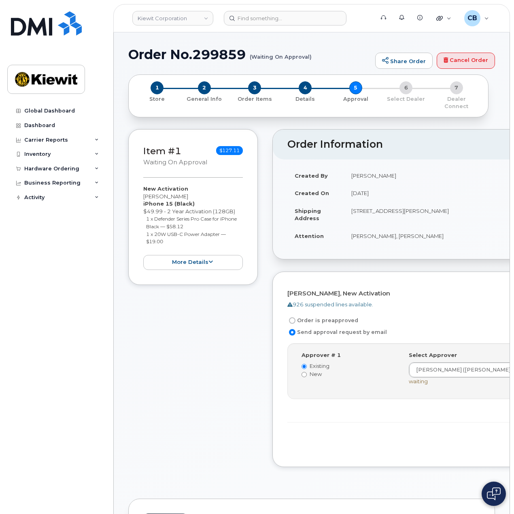
scroll to position [0, 0]
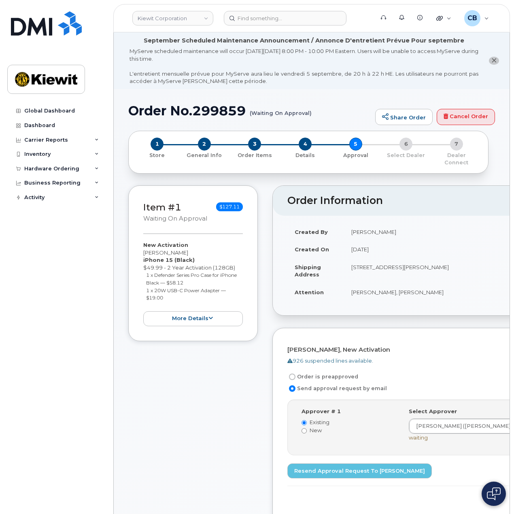
click at [213, 107] on h1 "Order No.299859 (Waiting On Approval)" at bounding box center [249, 111] width 243 height 14
copy h1 "299859"
click at [185, 372] on div "Item #1 Waiting On Approval $127.11 New Activation Mazhar Iqbal iPhone 15 (Blac…" at bounding box center [193, 365] width 130 height 358
click at [38, 30] on img at bounding box center [46, 23] width 71 height 24
